Goal: Transaction & Acquisition: Download file/media

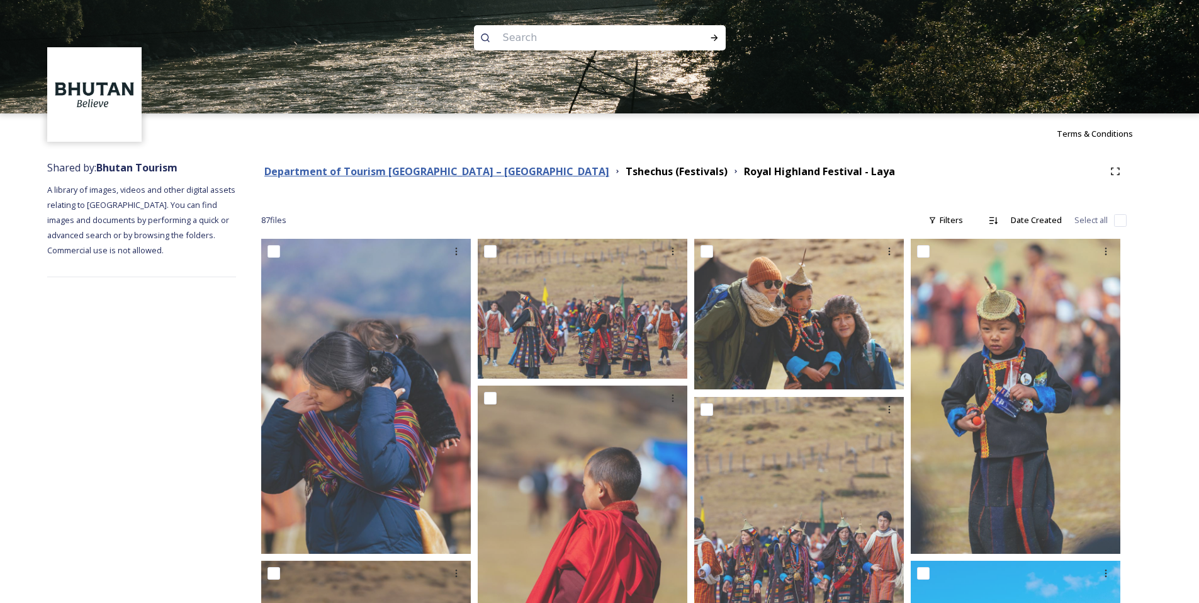
click at [455, 169] on strong "Department of Tourism [GEOGRAPHIC_DATA] – [GEOGRAPHIC_DATA]" at bounding box center [436, 171] width 345 height 14
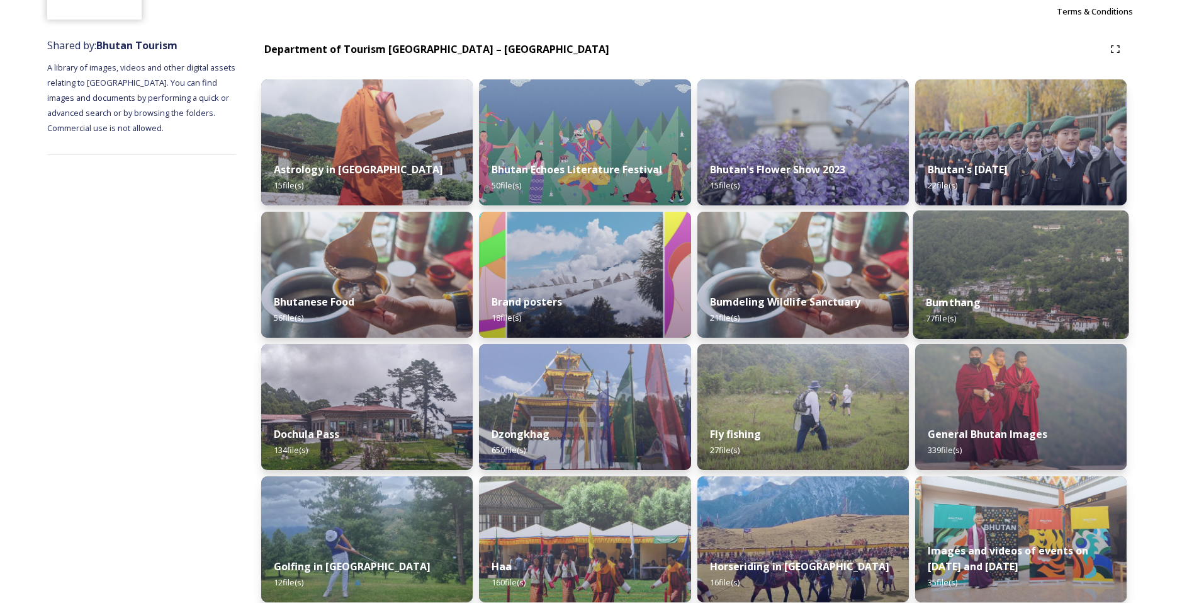
scroll to position [123, 0]
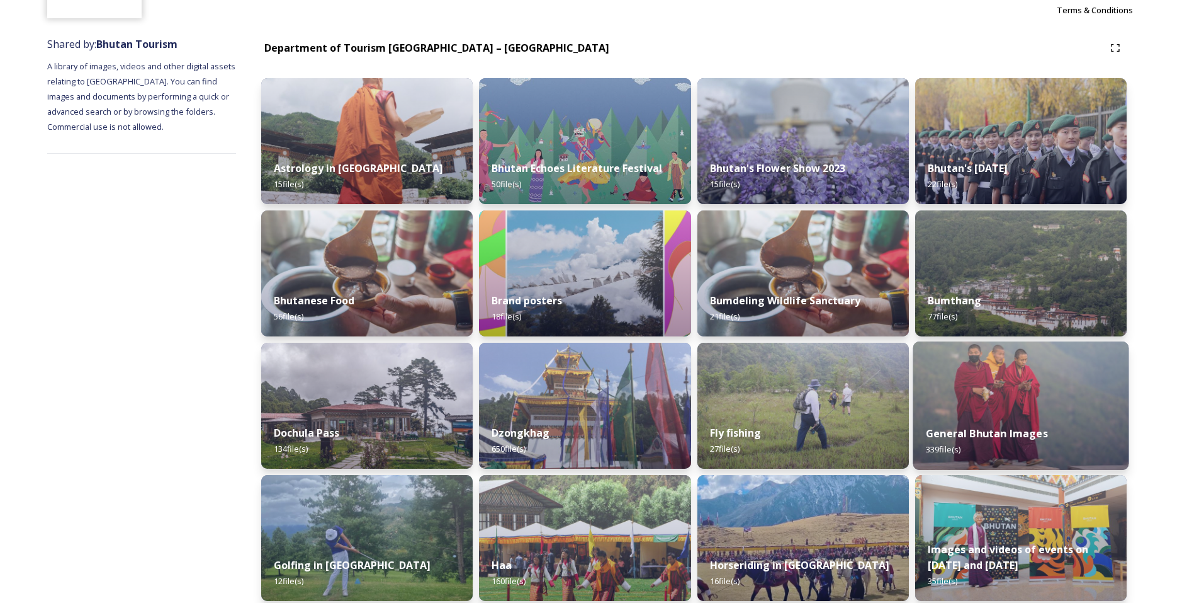
click at [1033, 415] on div "General Bhutan Images 339 file(s)" at bounding box center [1021, 440] width 216 height 57
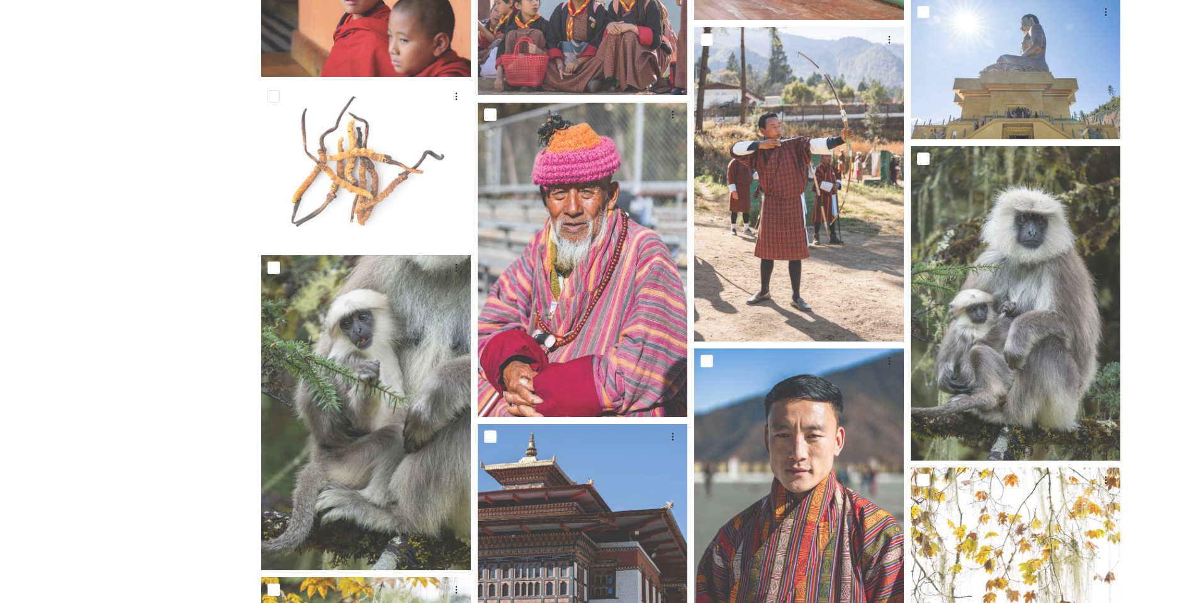
scroll to position [11700, 0]
drag, startPoint x: 640, startPoint y: 278, endPoint x: 188, endPoint y: 454, distance: 485.6
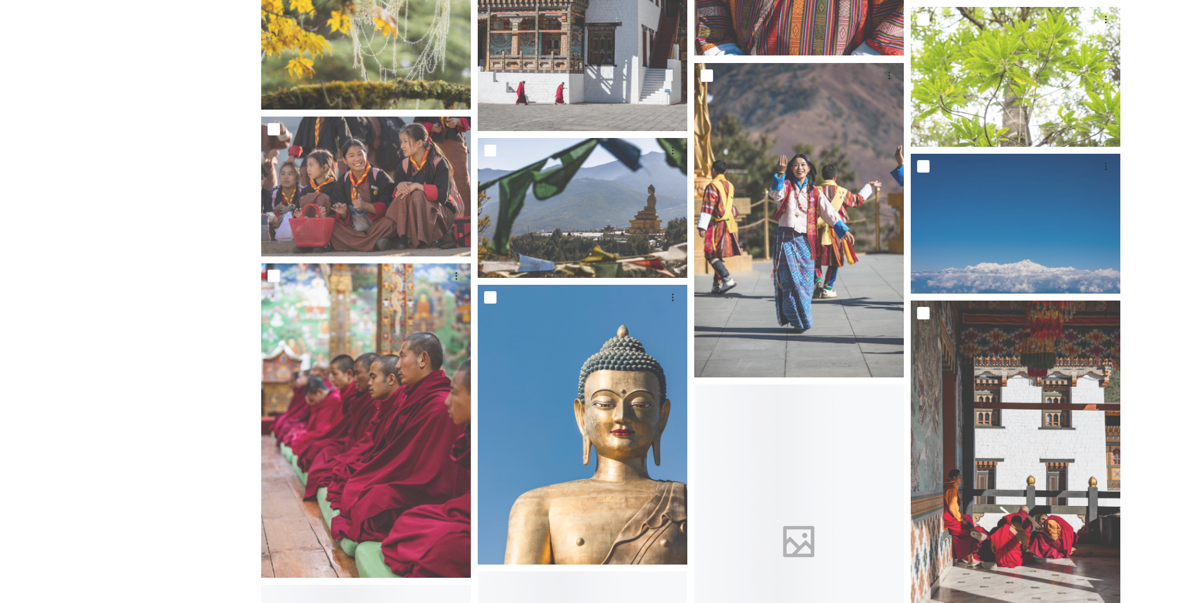
scroll to position [12310, 0]
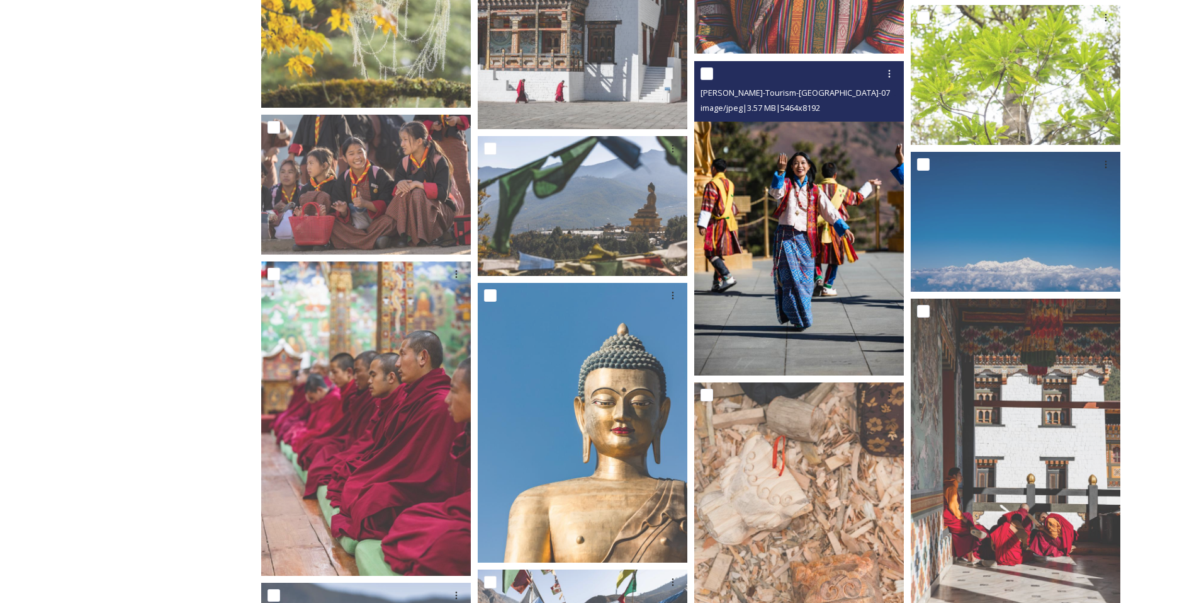
click at [801, 239] on img at bounding box center [799, 218] width 210 height 314
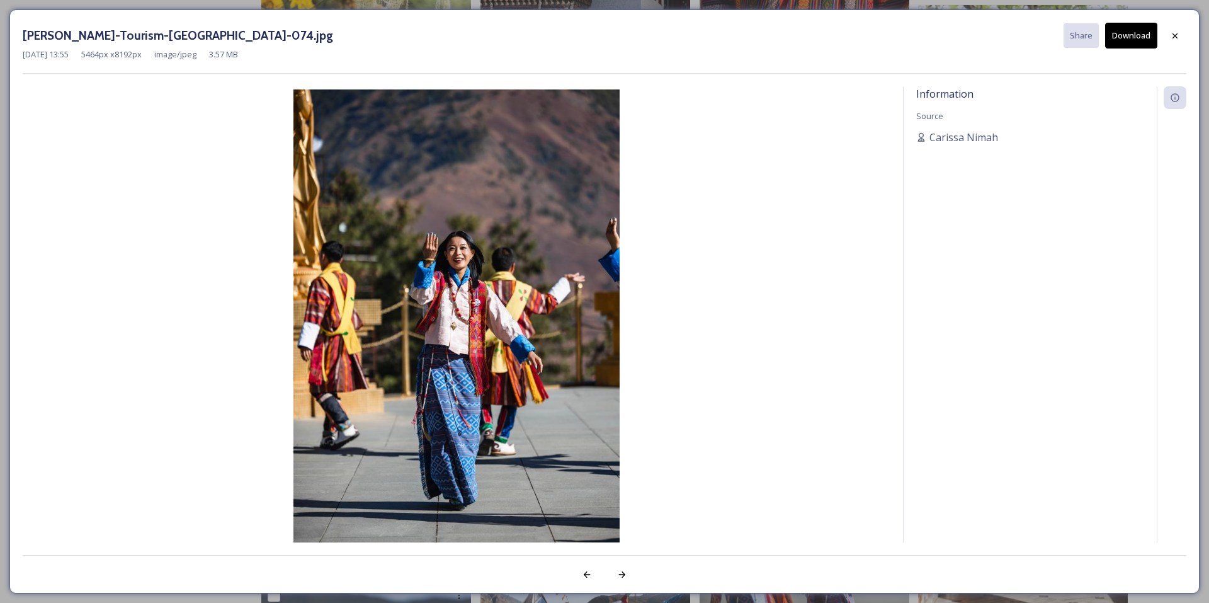
click at [1125, 33] on button "Download" at bounding box center [1131, 36] width 52 height 26
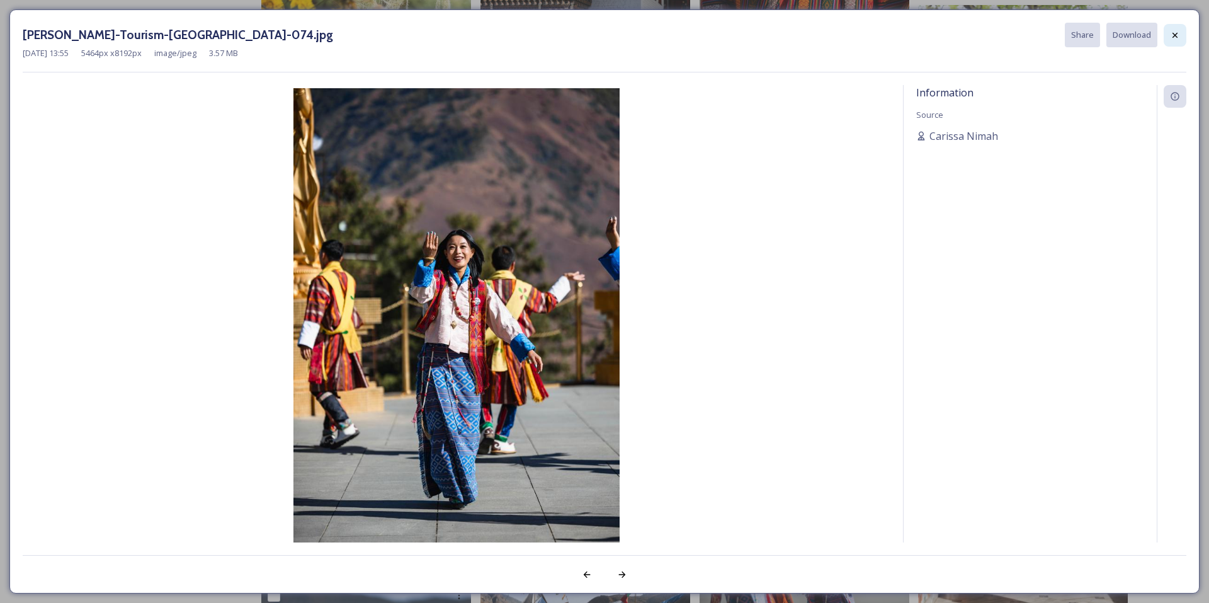
click at [1175, 42] on div at bounding box center [1175, 35] width 23 height 23
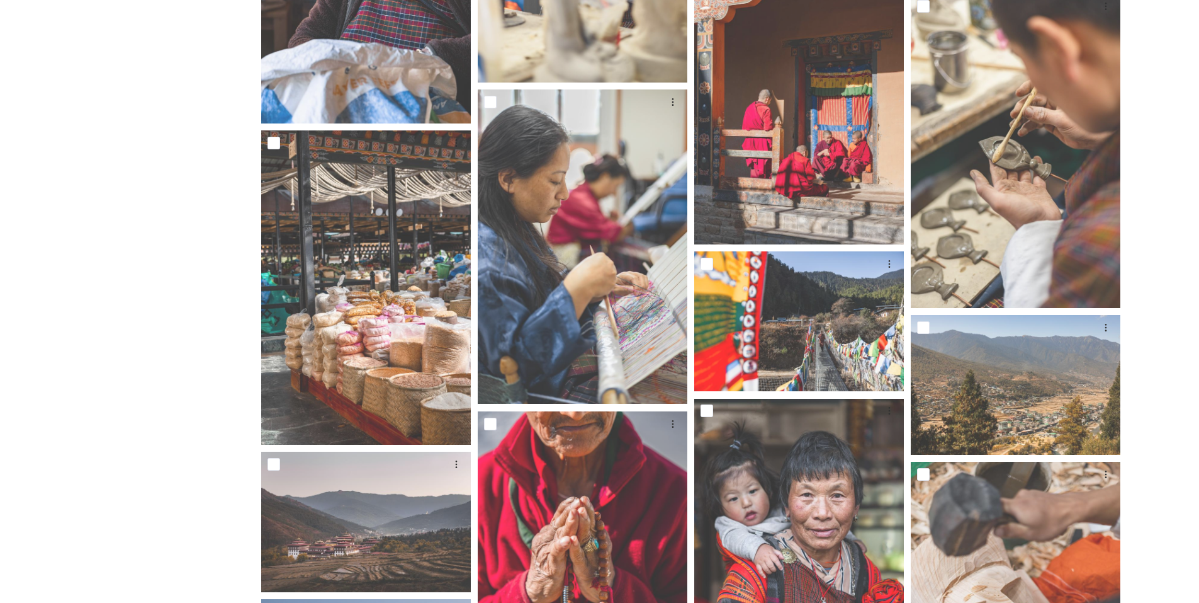
scroll to position [14366, 0]
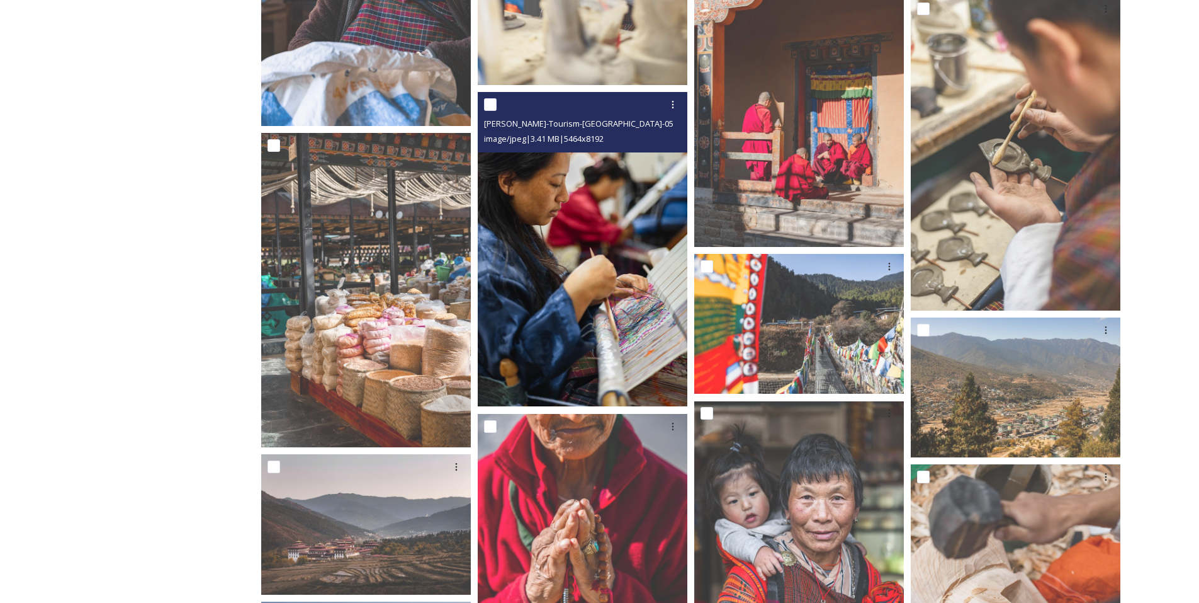
click at [587, 276] on img at bounding box center [583, 249] width 210 height 314
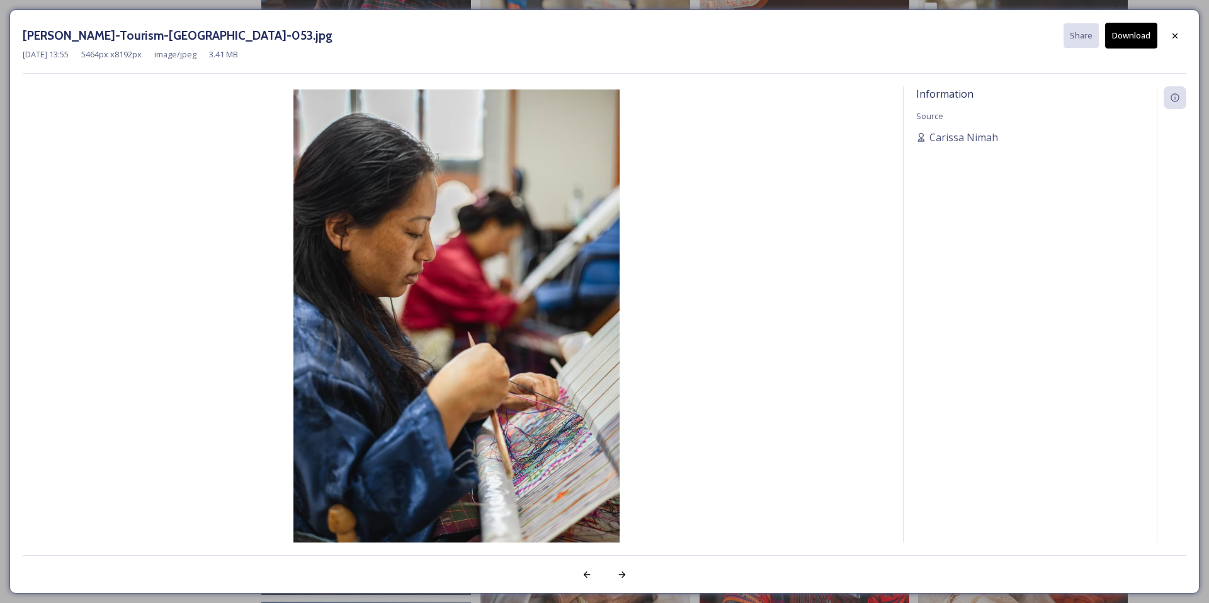
click at [1139, 30] on button "Download" at bounding box center [1131, 36] width 52 height 26
click at [1170, 37] on icon at bounding box center [1175, 35] width 10 height 10
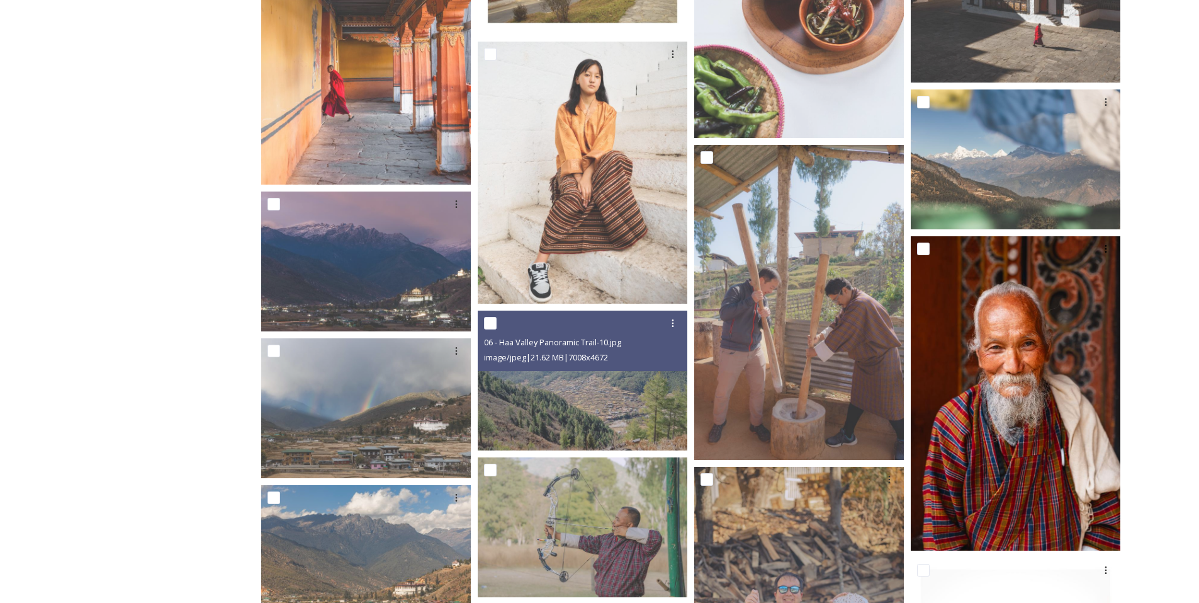
scroll to position [17422, 0]
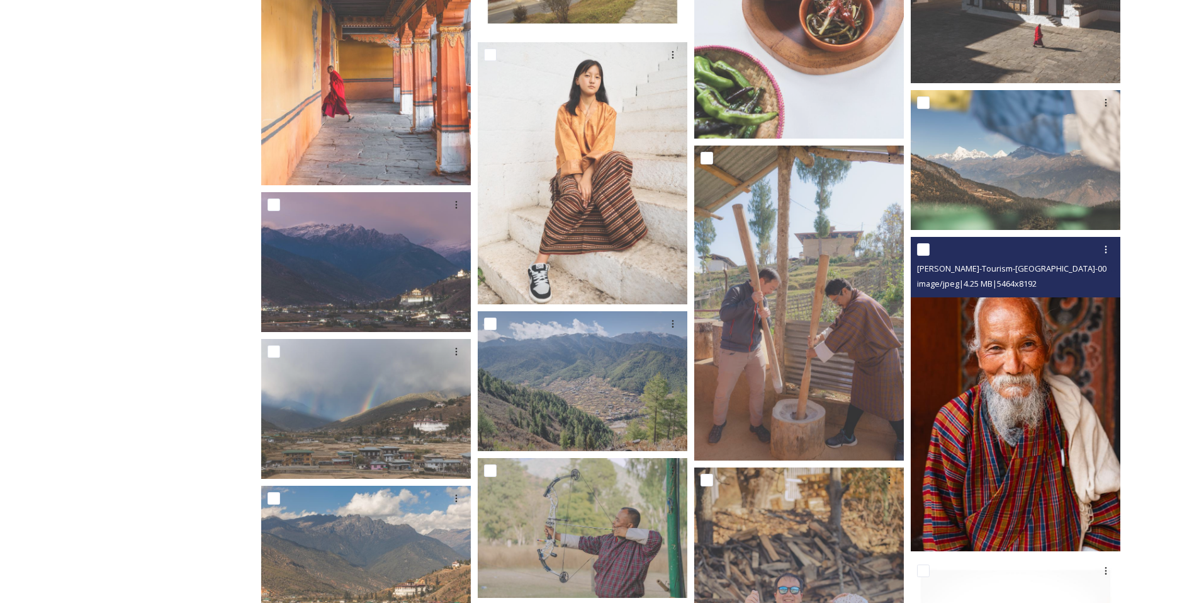
click at [999, 391] on img at bounding box center [1016, 394] width 210 height 314
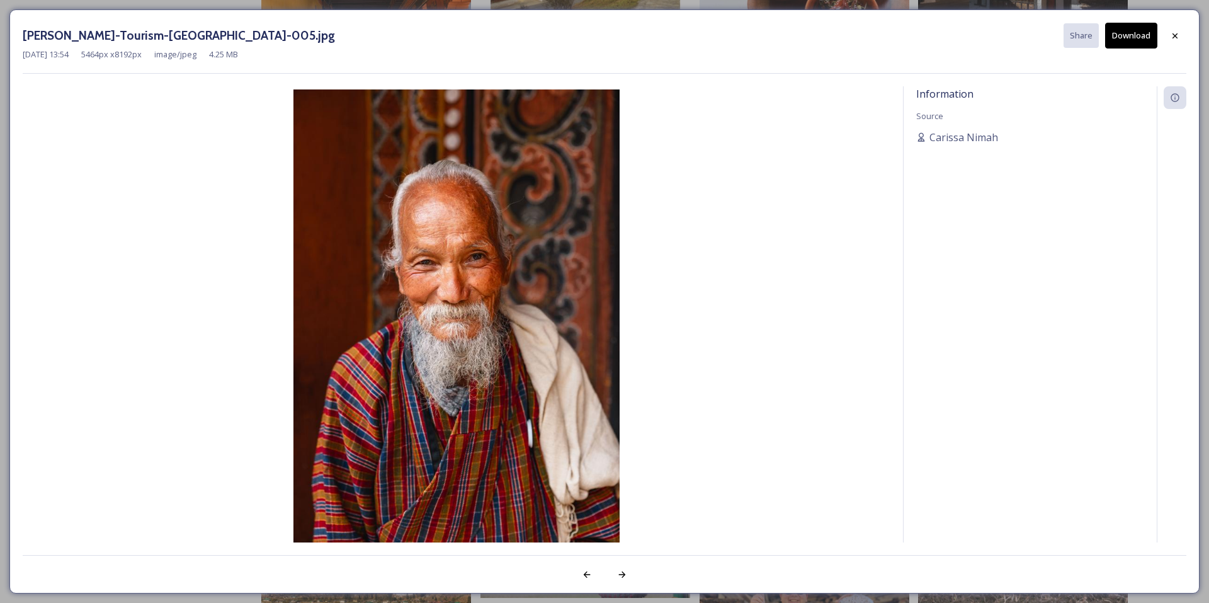
click at [1130, 38] on button "Download" at bounding box center [1131, 36] width 52 height 26
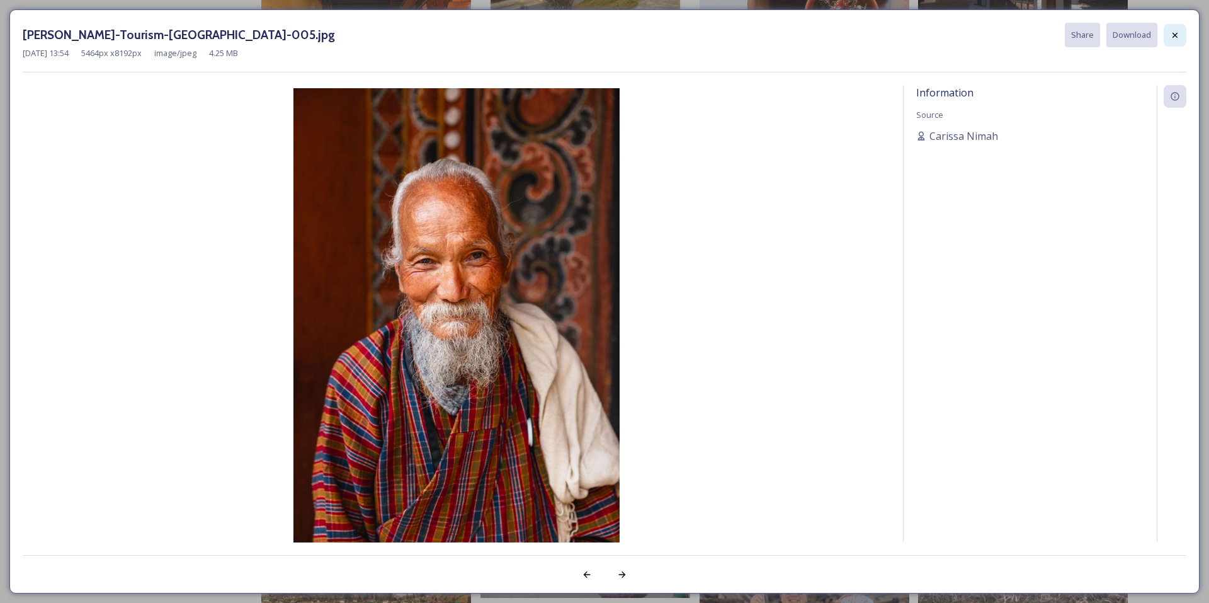
click at [1177, 36] on icon at bounding box center [1175, 35] width 10 height 10
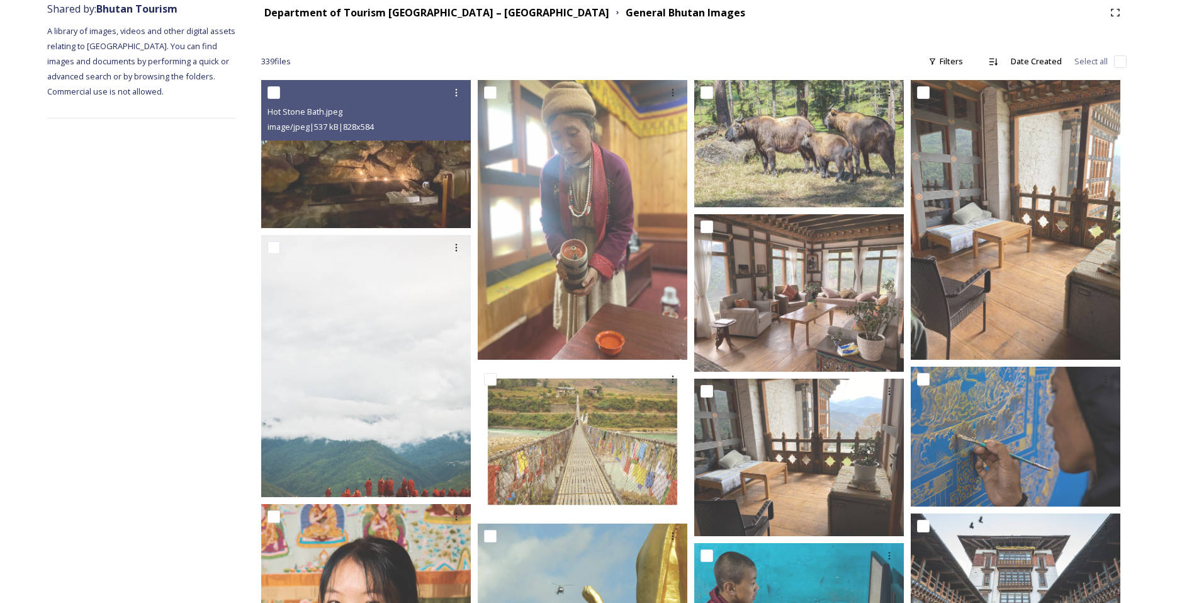
scroll to position [0, 0]
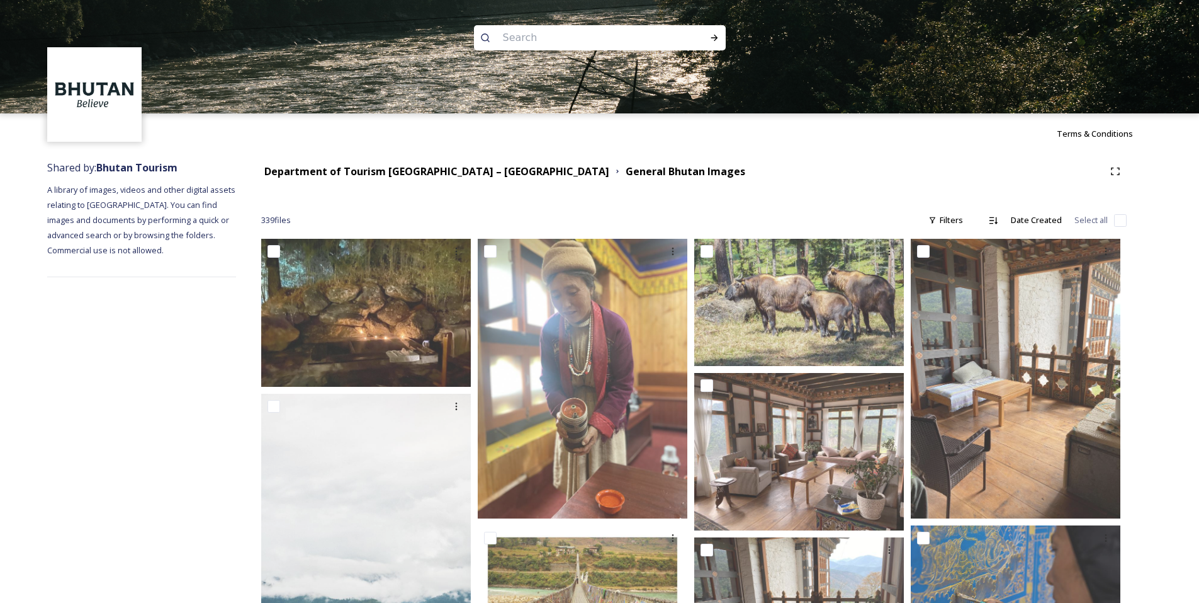
click at [550, 41] on input at bounding box center [583, 38] width 173 height 28
type input "food"
click at [713, 39] on icon at bounding box center [715, 38] width 10 height 10
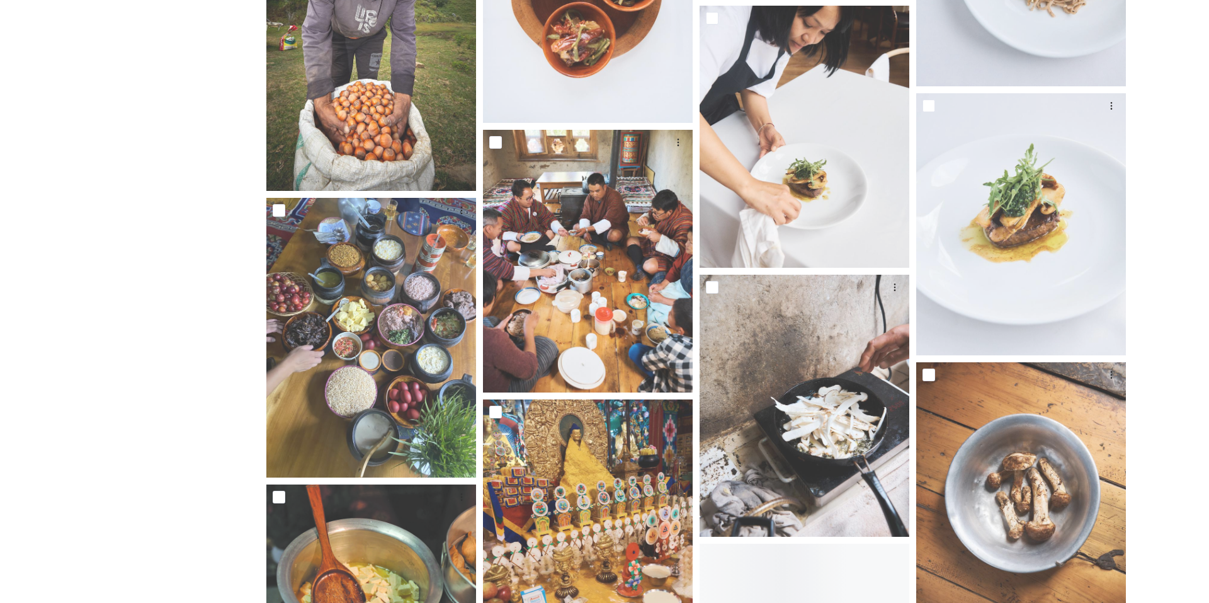
scroll to position [1276, 0]
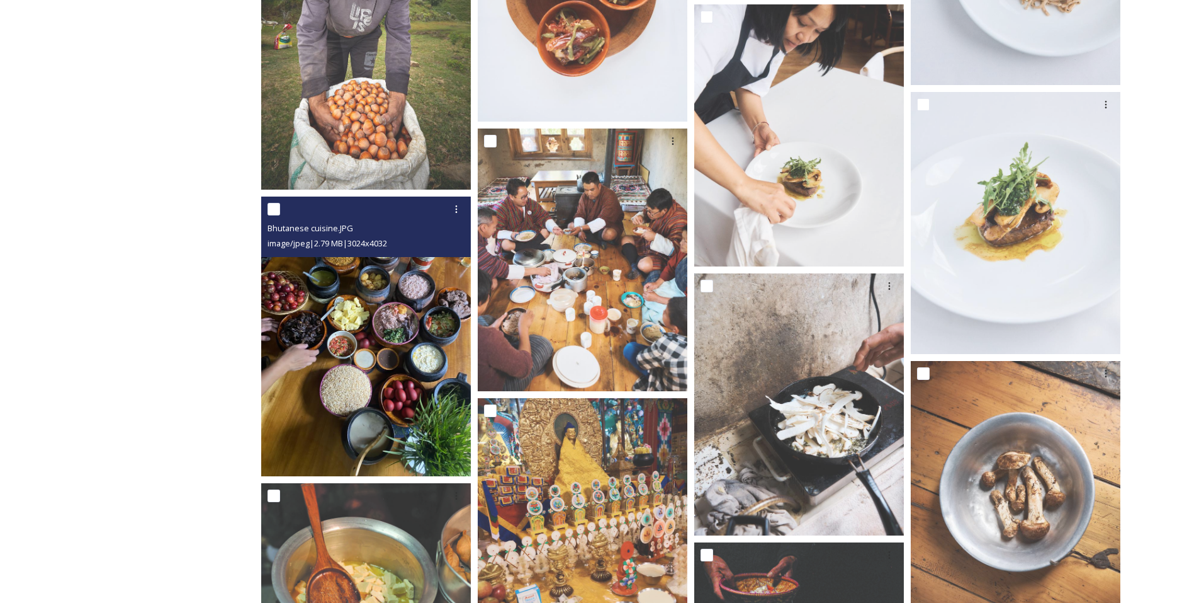
click at [352, 348] on img at bounding box center [366, 336] width 210 height 280
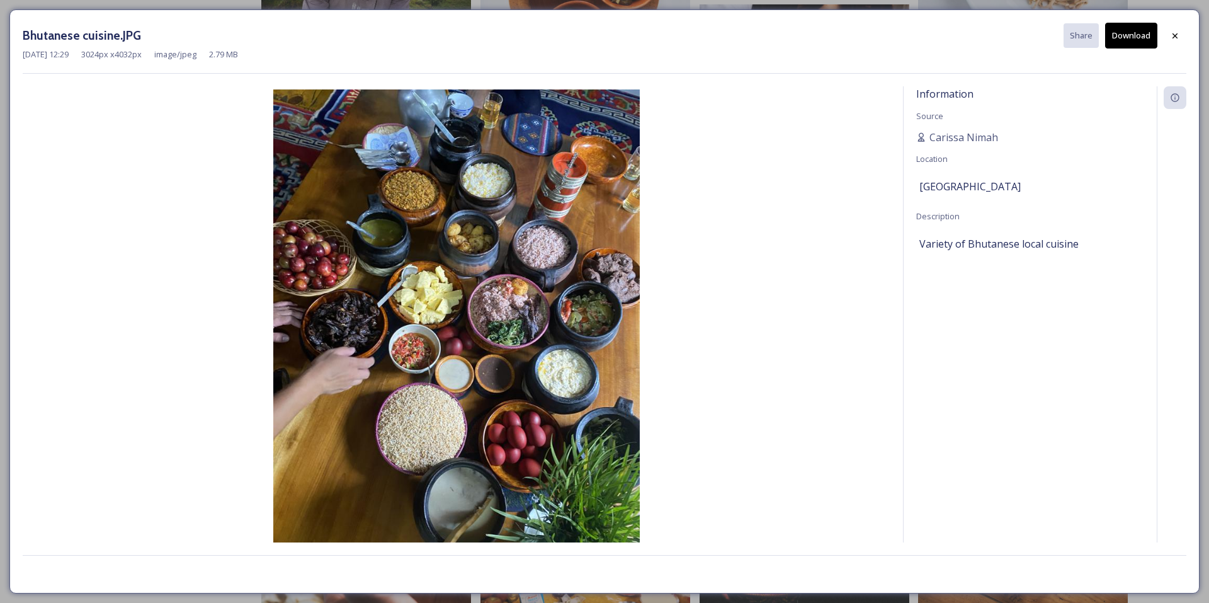
click at [1132, 25] on button "Download" at bounding box center [1131, 36] width 52 height 26
